Goal: Information Seeking & Learning: Learn about a topic

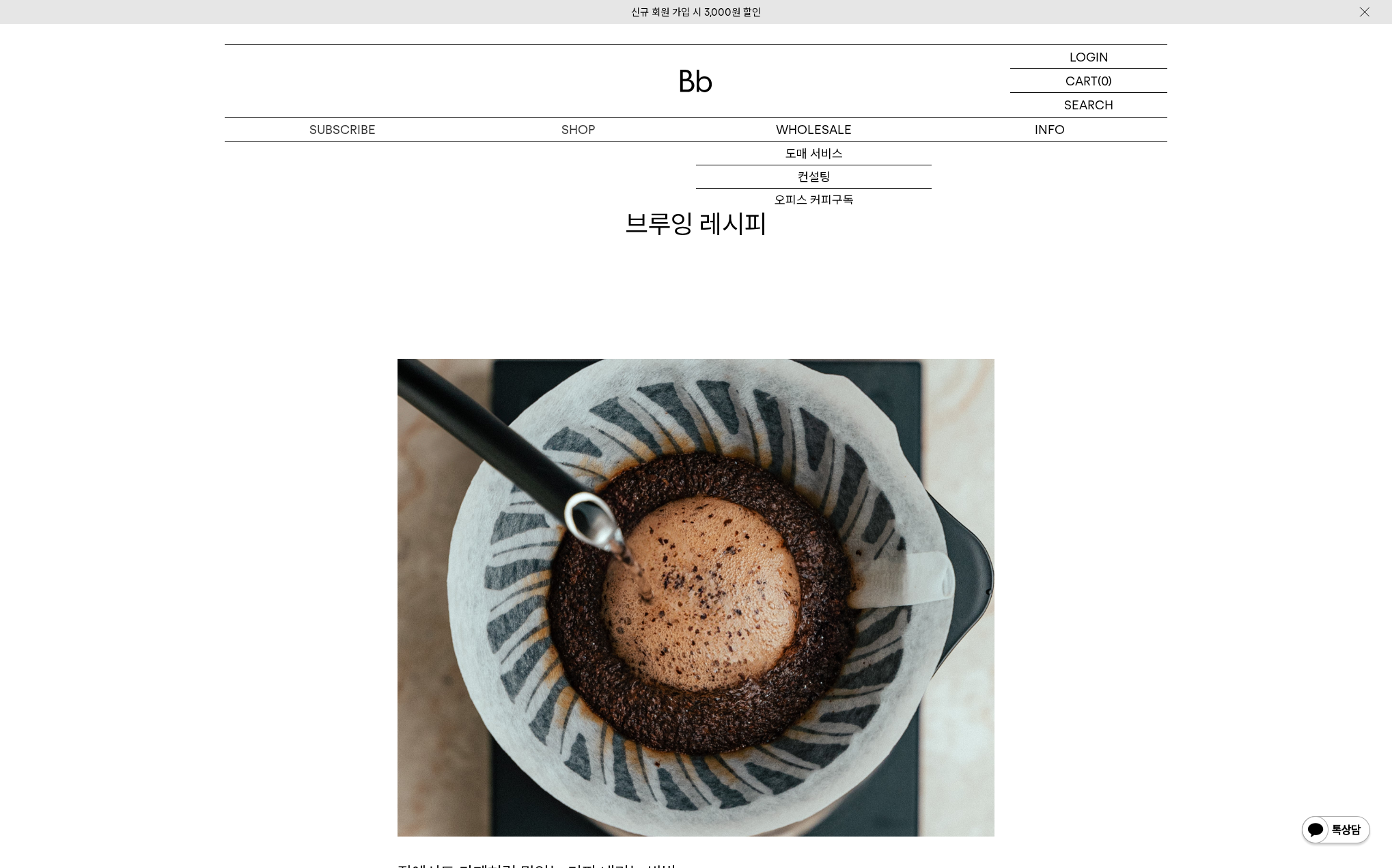
scroll to position [569, 0]
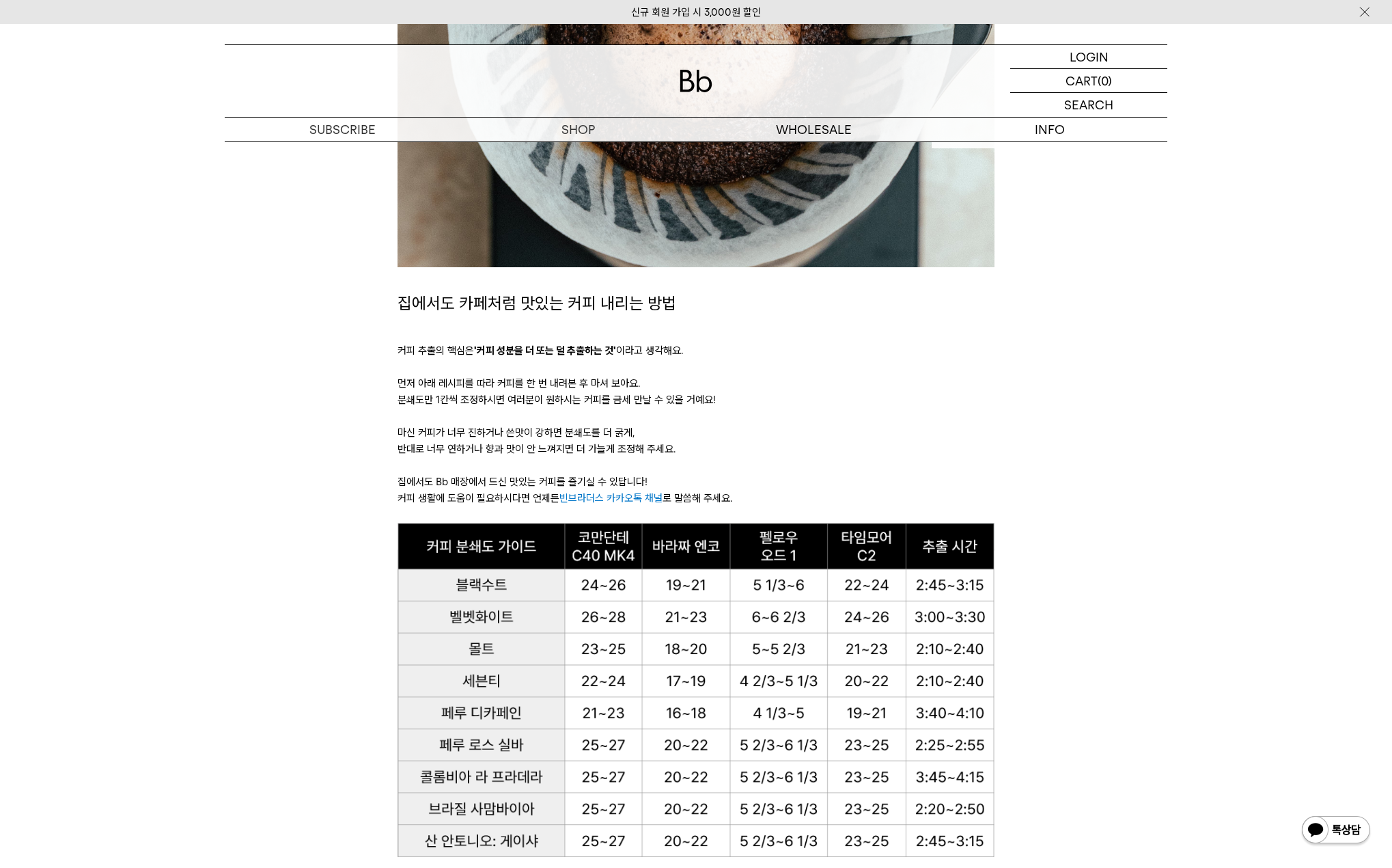
click at [1045, 174] on link "커피위키" at bounding box center [1050, 177] width 236 height 23
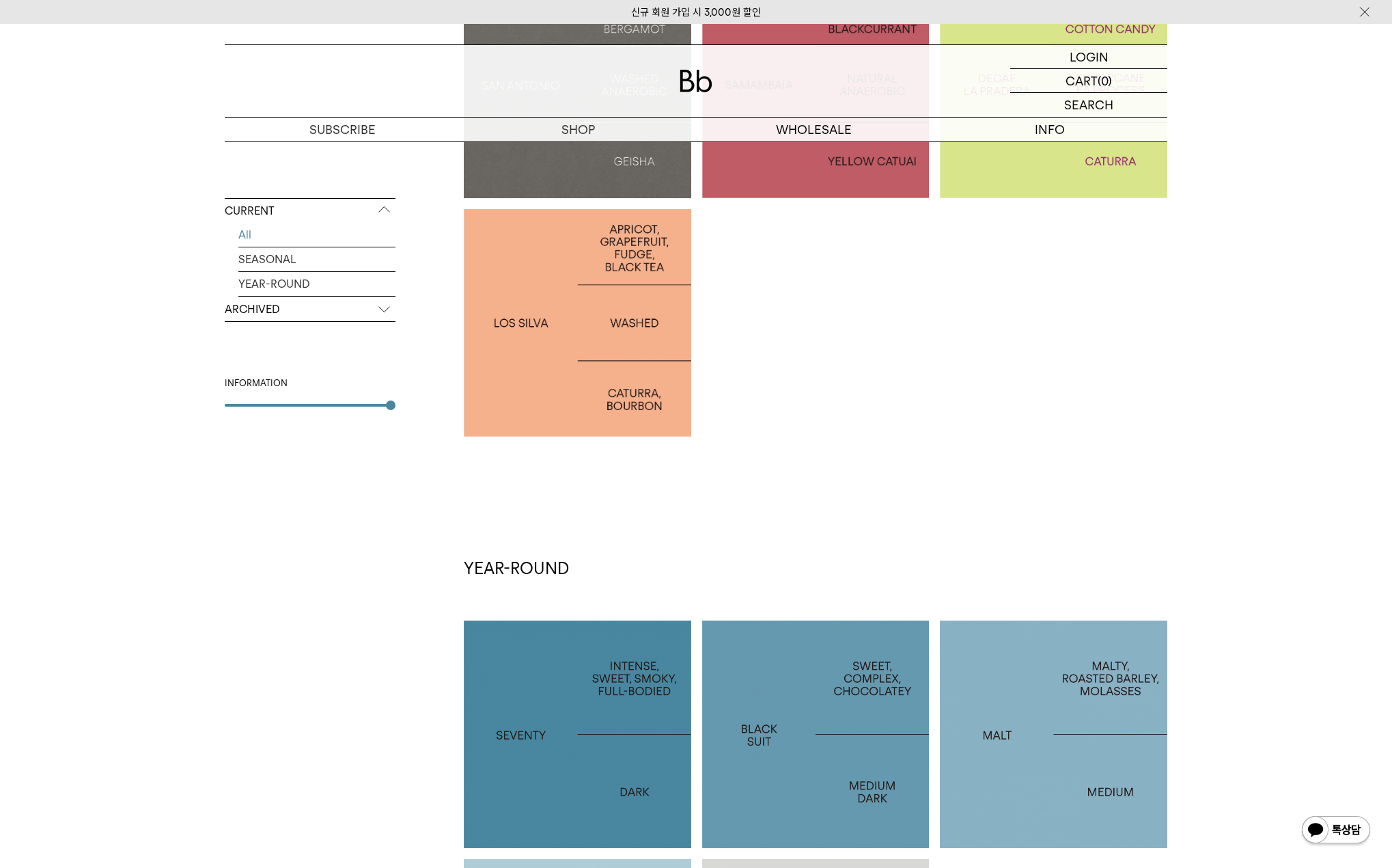
scroll to position [339, 0]
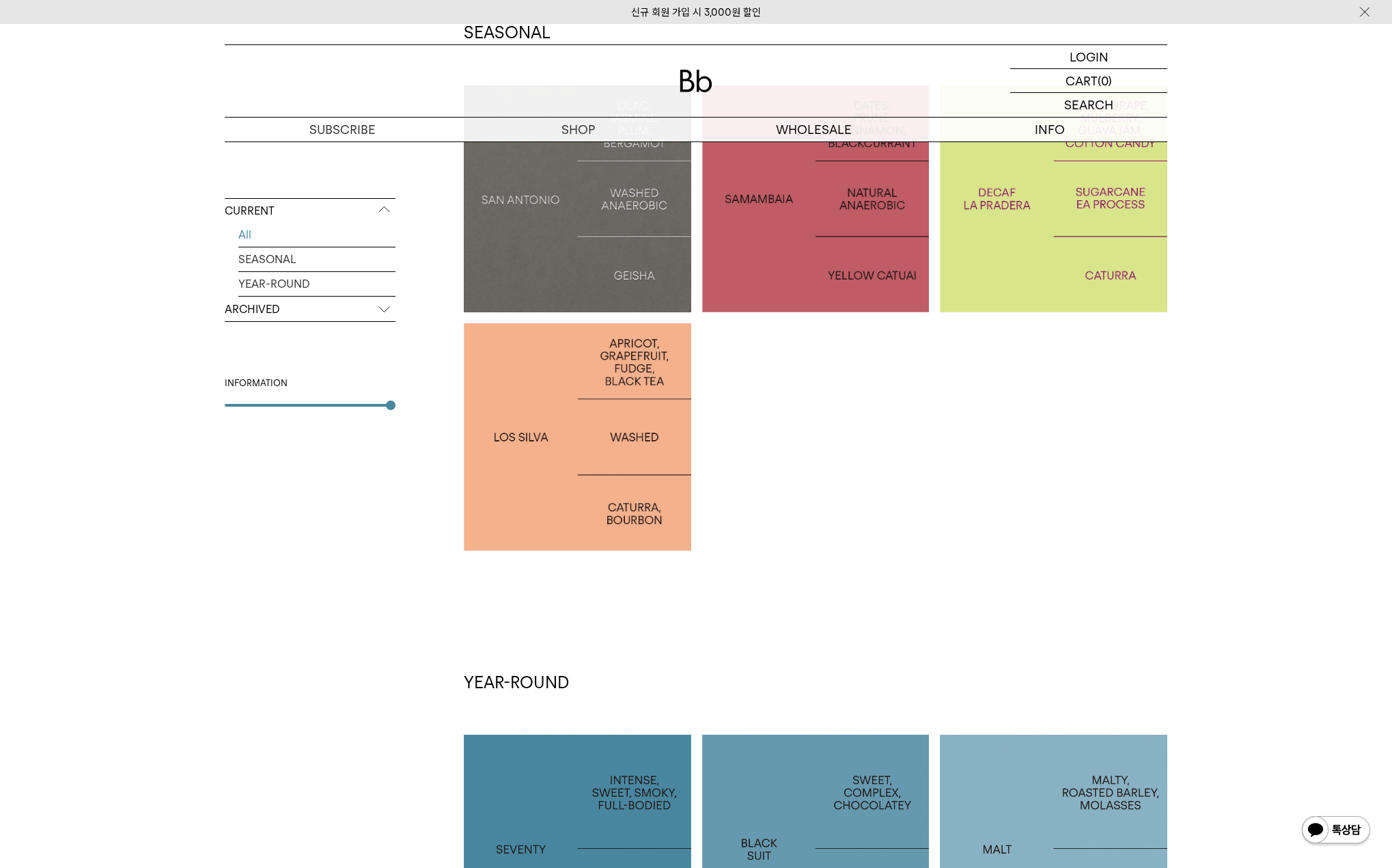
click at [1032, 286] on div at bounding box center [1053, 199] width 228 height 228
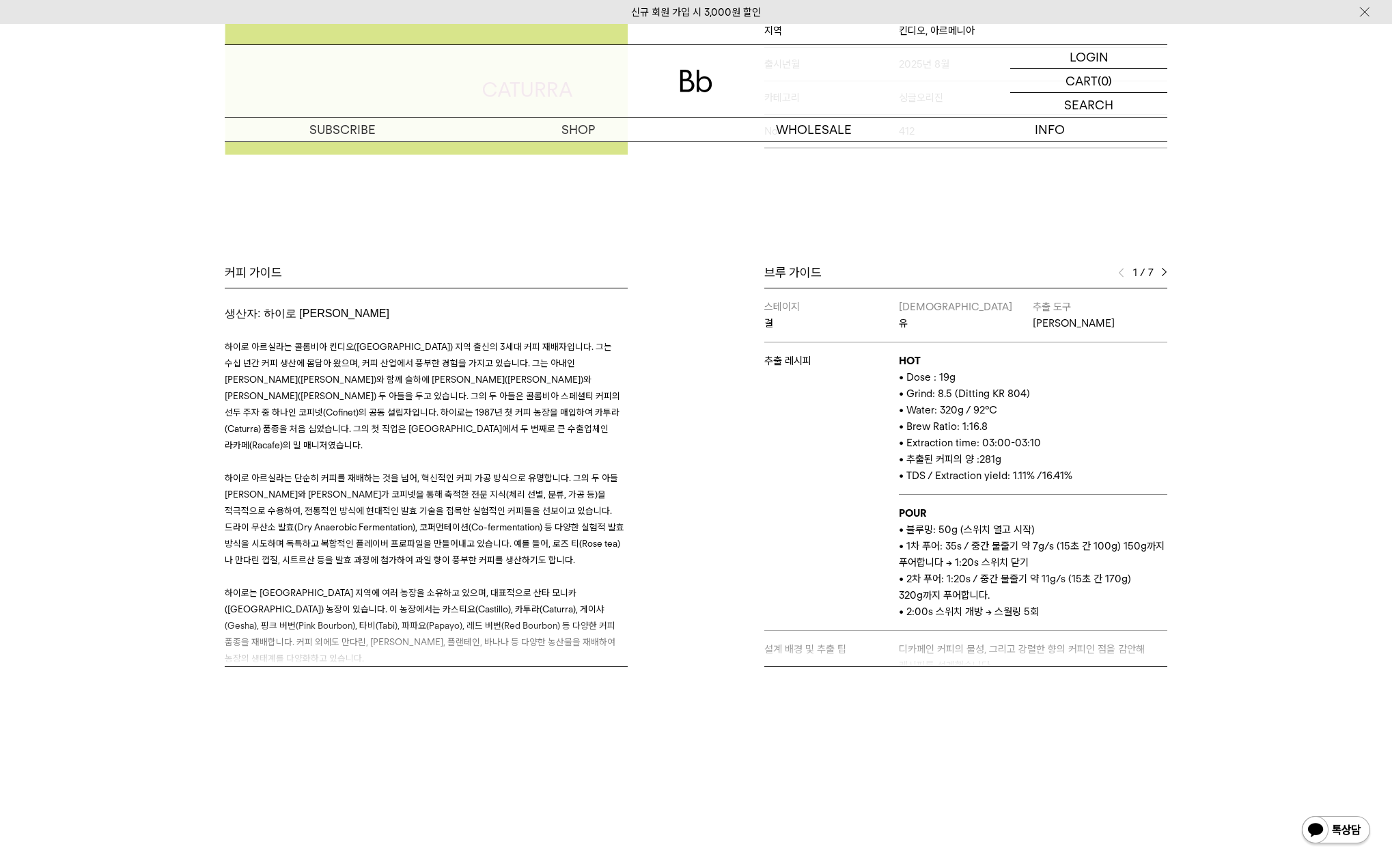
scroll to position [18, 0]
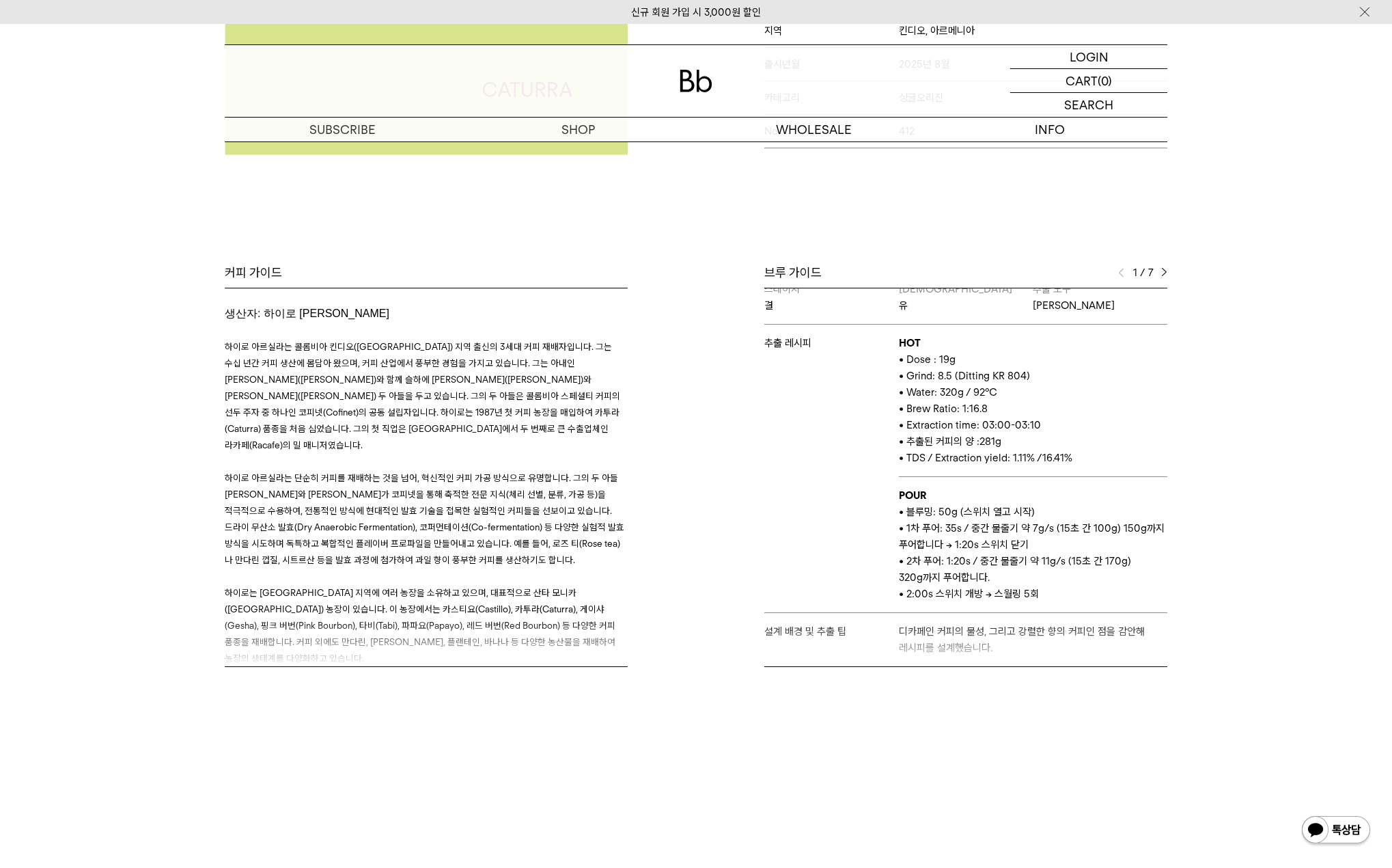
click at [1167, 273] on img at bounding box center [1164, 272] width 6 height 10
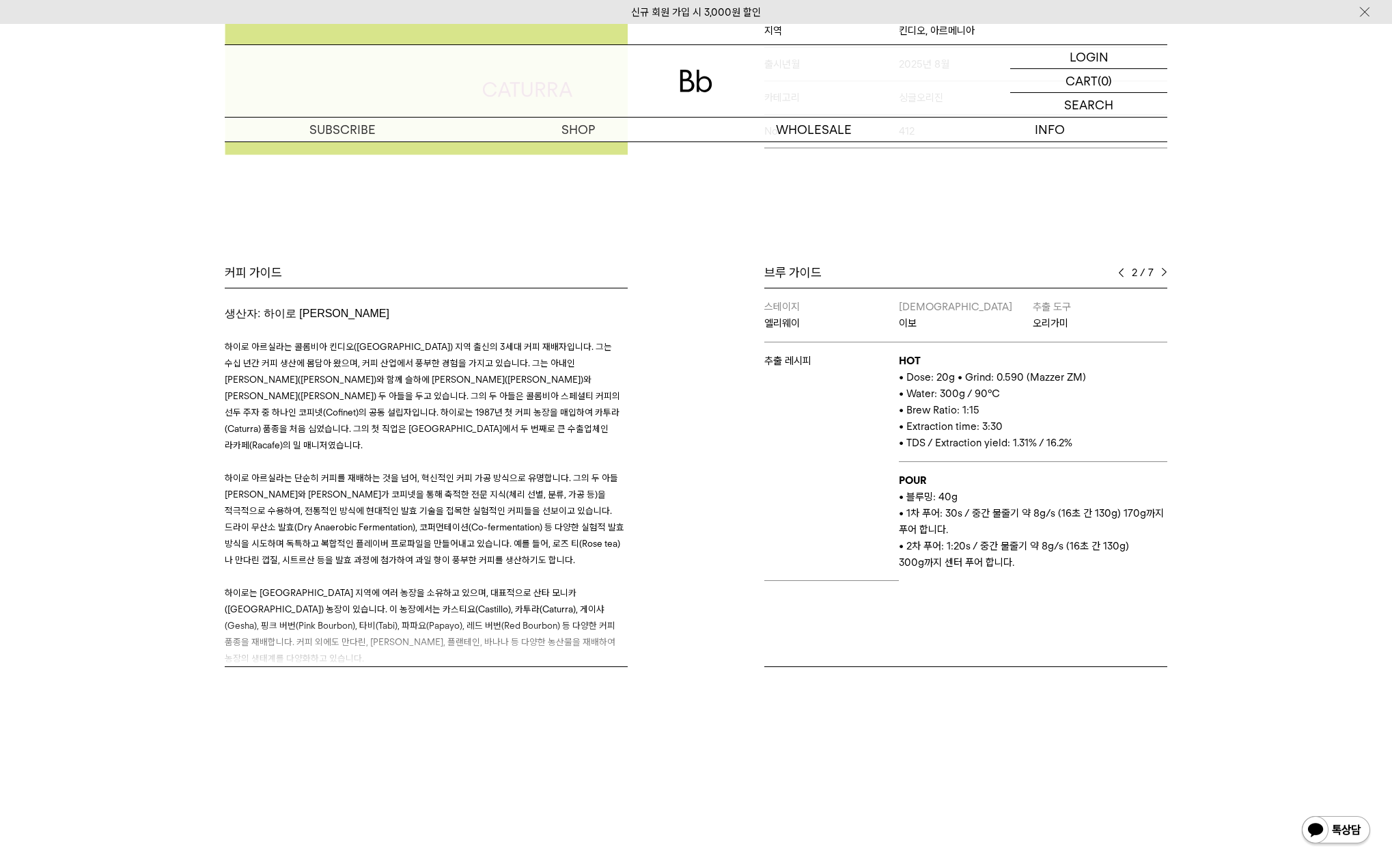
click at [1167, 273] on img at bounding box center [1164, 272] width 6 height 10
click at [1120, 274] on img at bounding box center [1121, 272] width 6 height 10
click at [1163, 267] on img at bounding box center [1164, 272] width 6 height 10
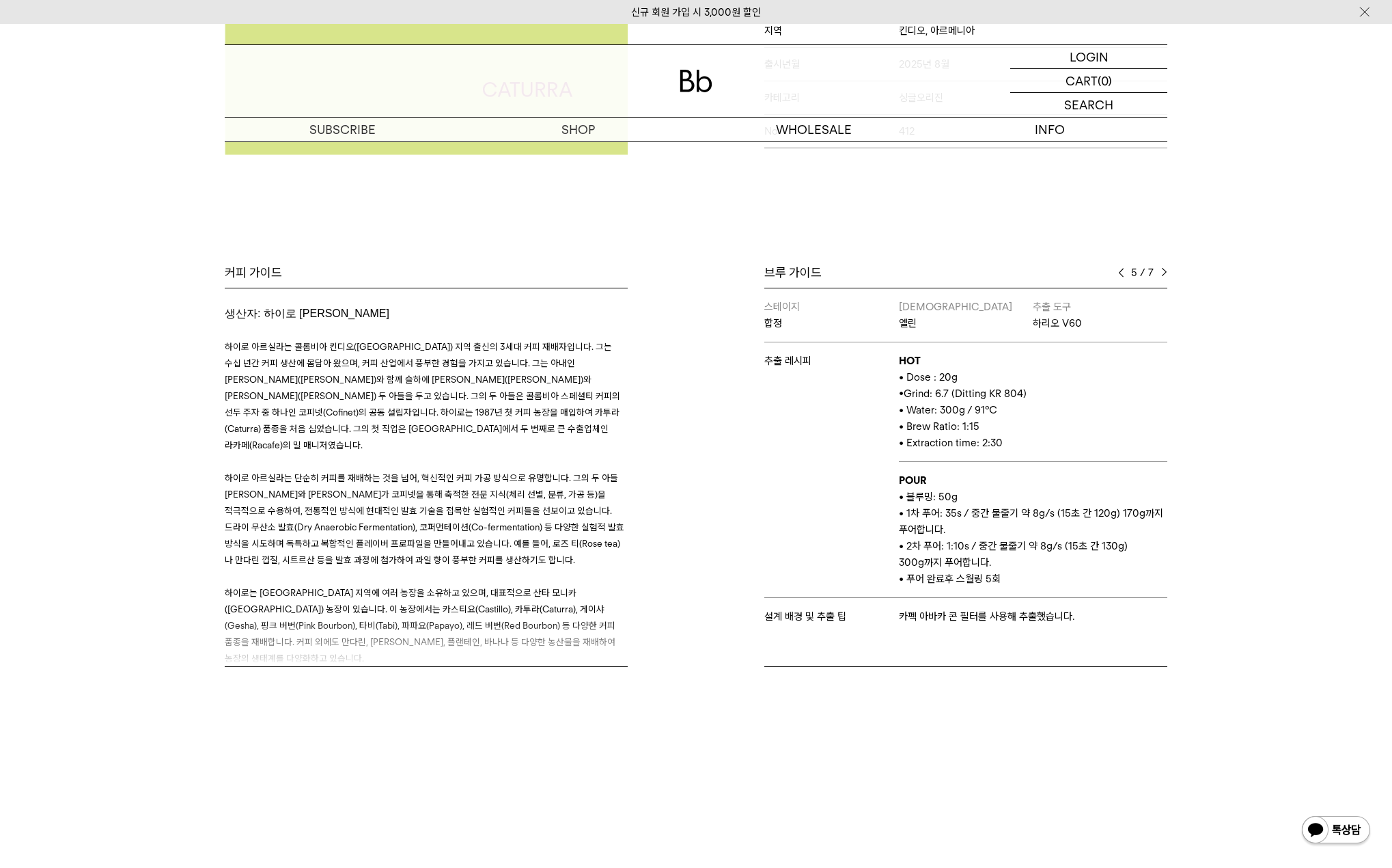
click at [1162, 272] on img at bounding box center [1164, 272] width 6 height 10
